Goal: Submit feedback/report problem

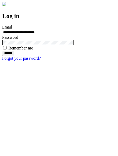
click at [14, 56] on input "******" at bounding box center [8, 53] width 12 height 5
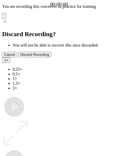
type input "**********"
